Goal: Task Accomplishment & Management: Manage account settings

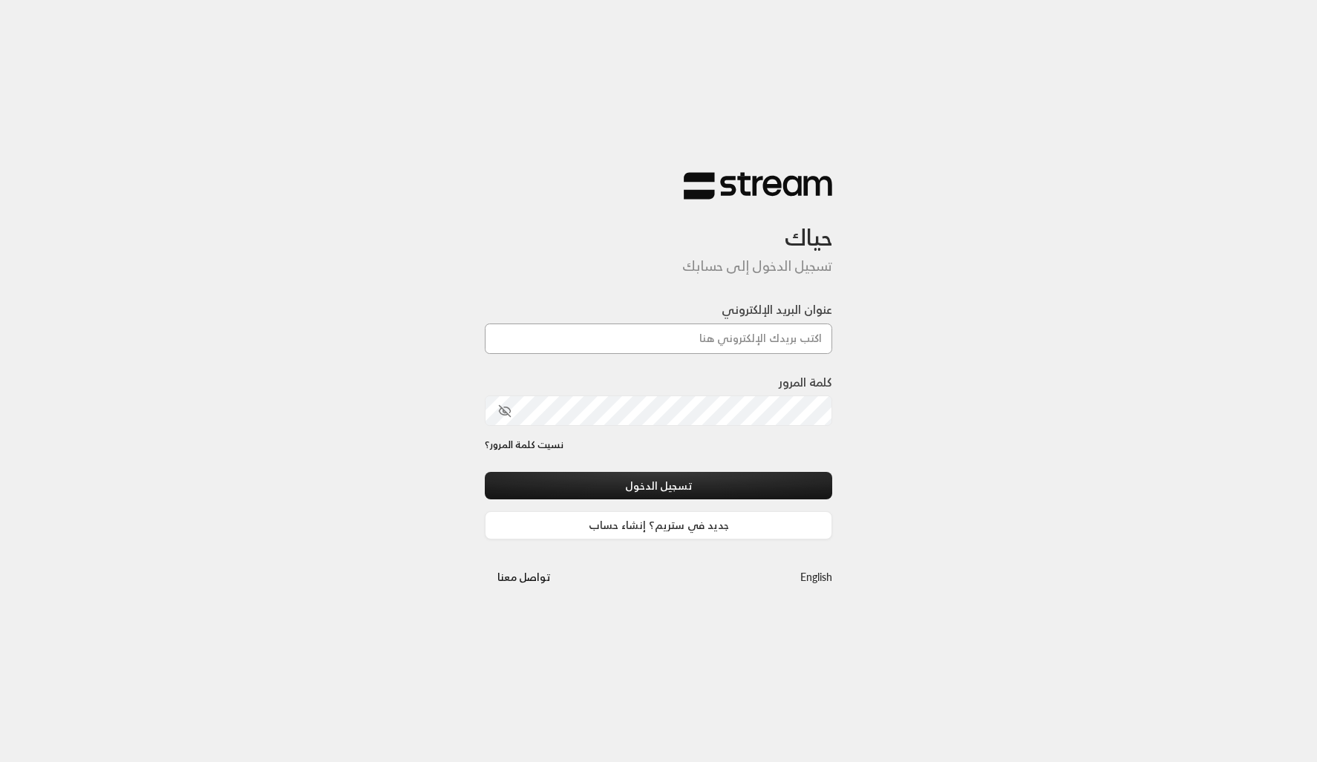
type input "[PERSON_NAME][EMAIL_ADDRESS][DOMAIN_NAME]"
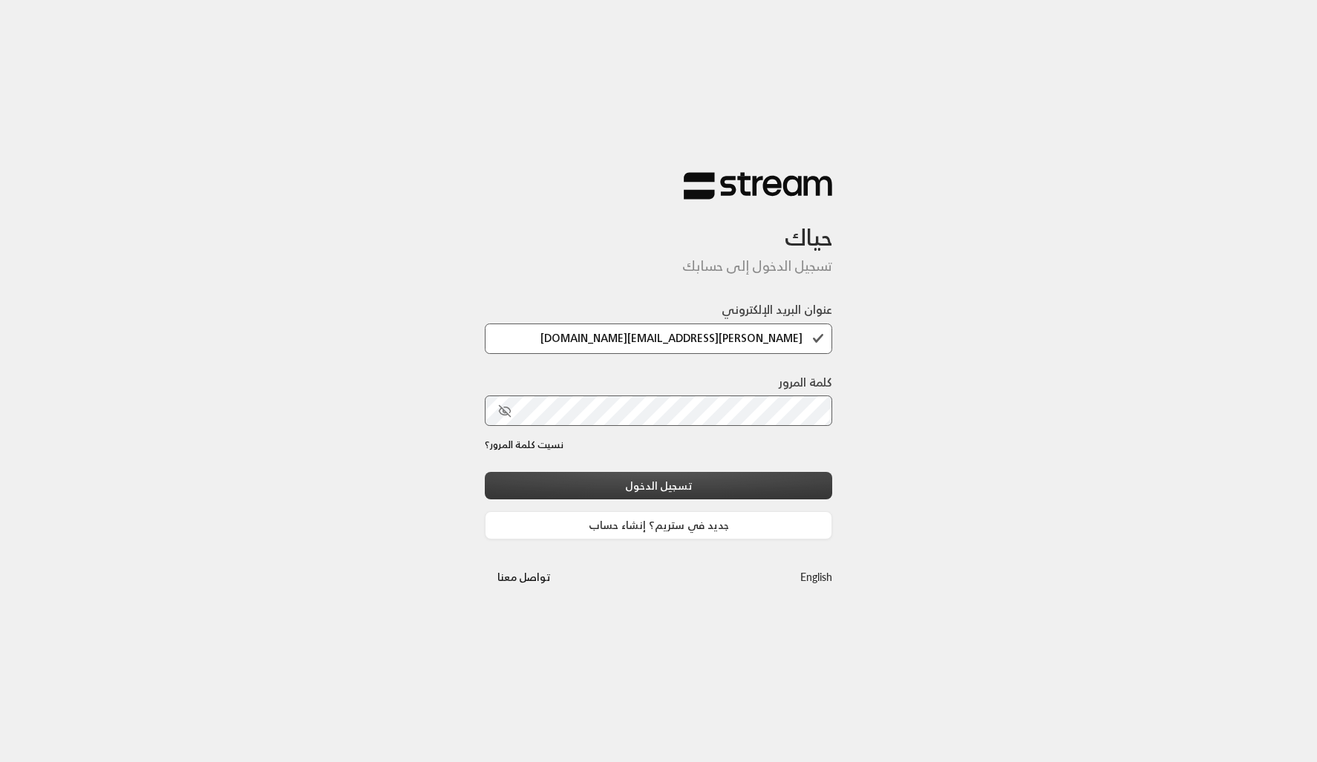
click at [615, 482] on button "تسجيل الدخول" at bounding box center [658, 485] width 347 height 27
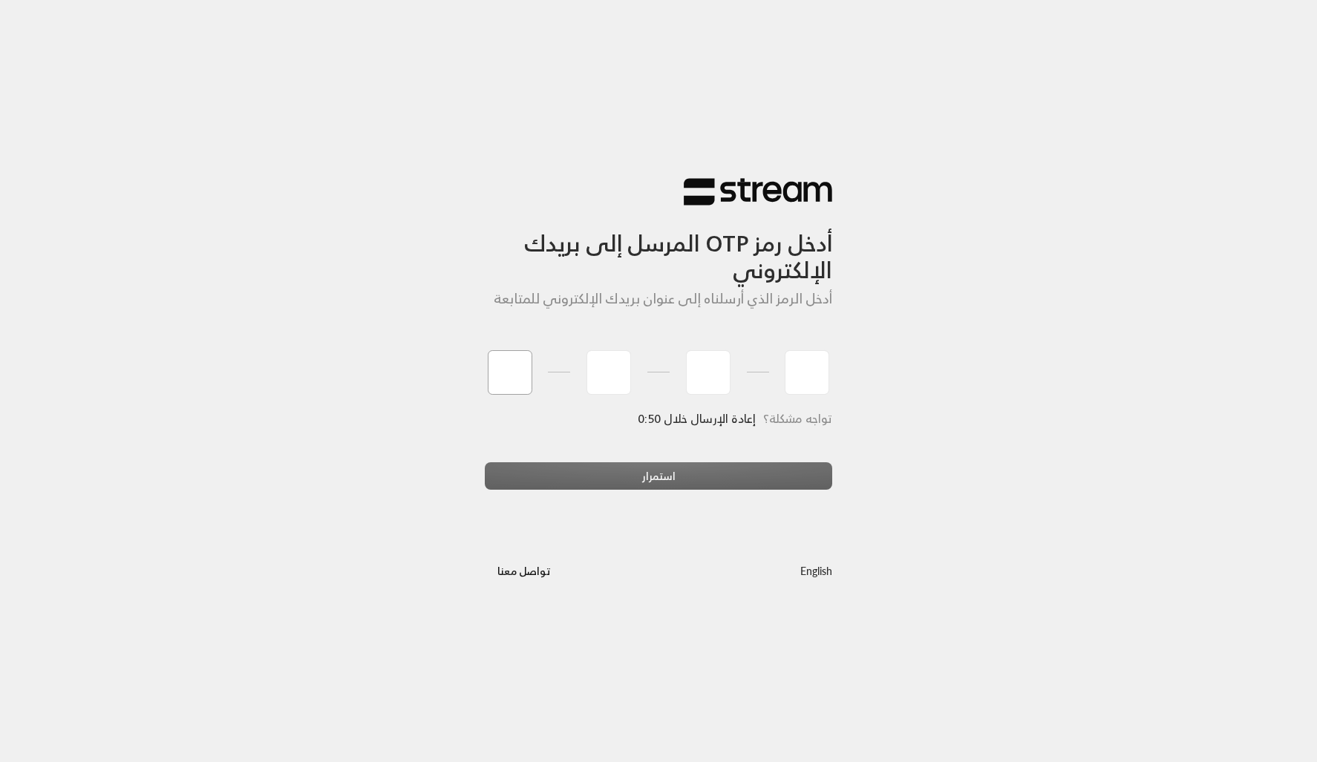
type input "8"
type input "7"
type input "4"
type input "9"
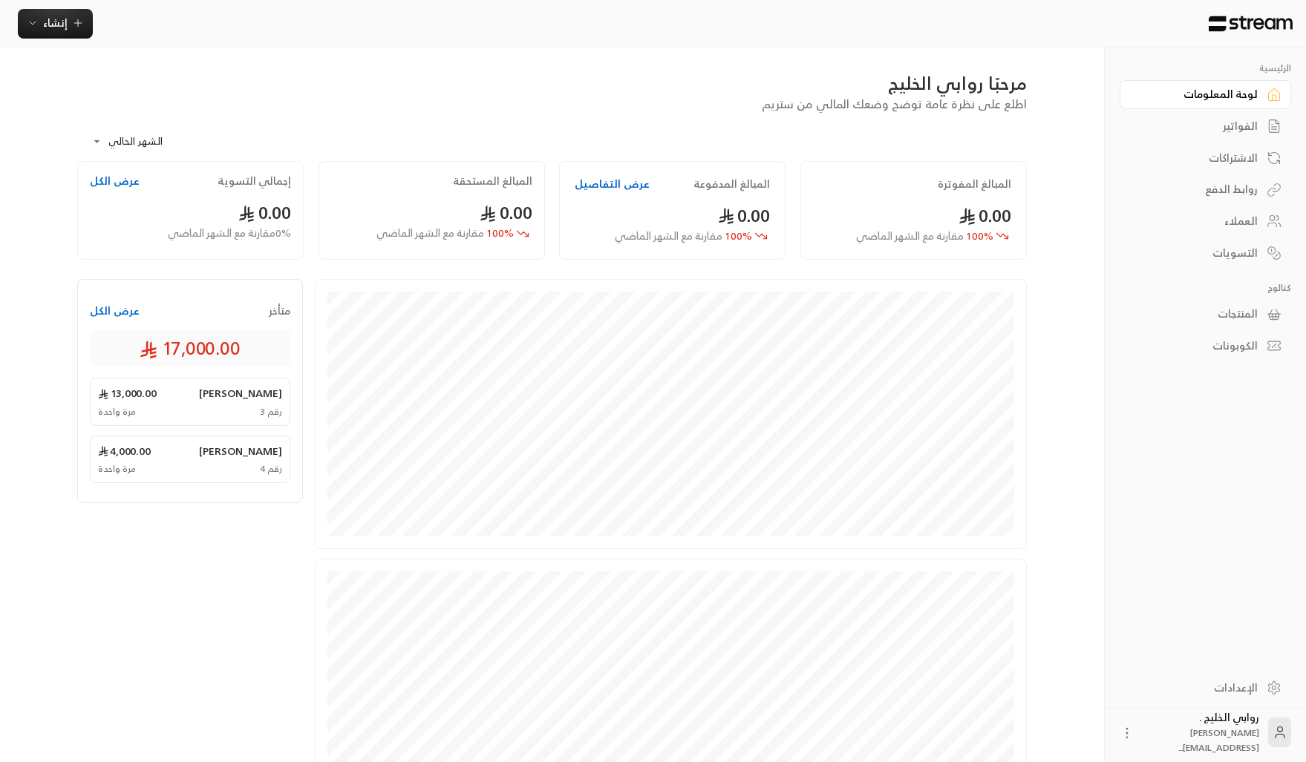
click at [1229, 120] on div "الفواتير" at bounding box center [1198, 126] width 120 height 15
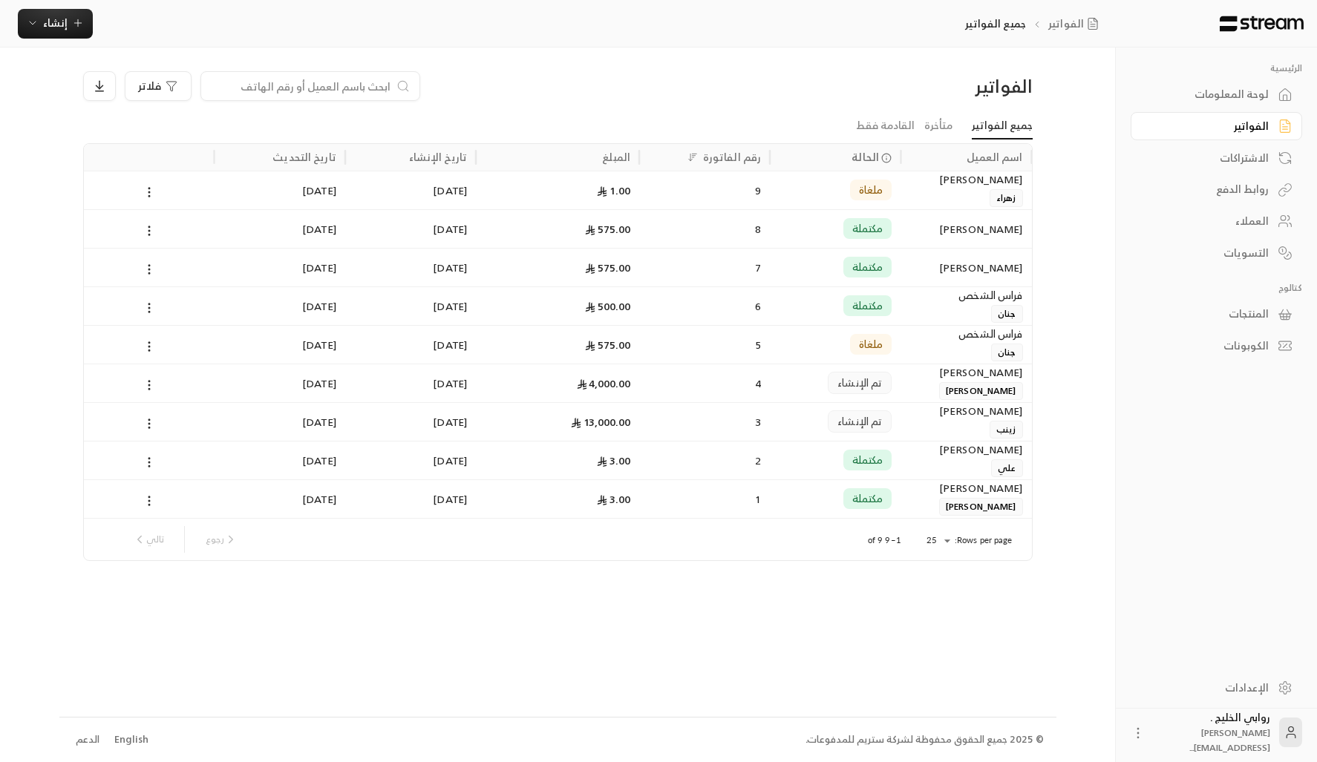
click at [1236, 95] on div "لوحة المعلومات" at bounding box center [1209, 94] width 120 height 15
